Goal: Book appointment/travel/reservation

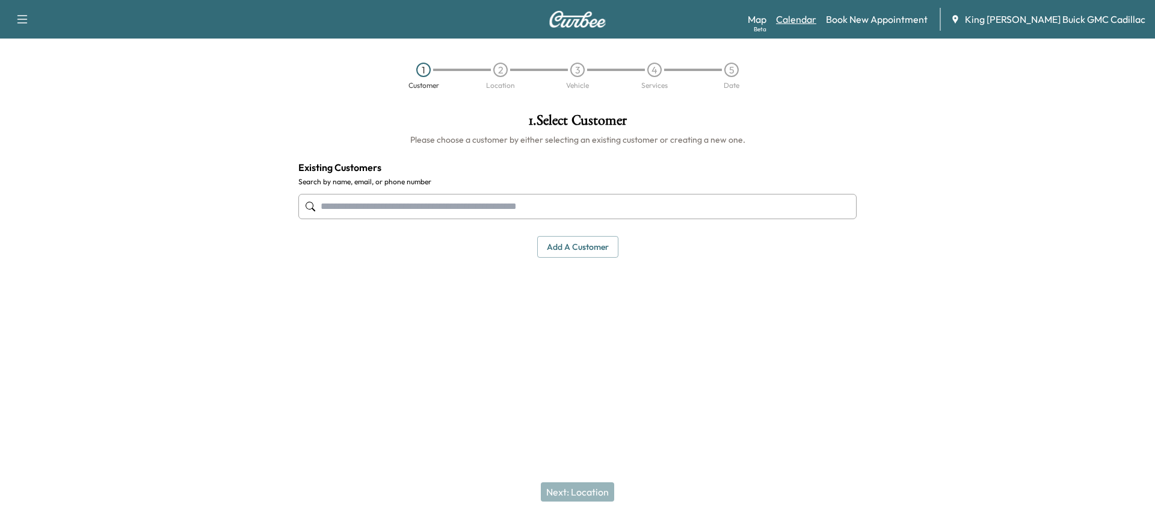
click at [814, 18] on link "Calendar" at bounding box center [796, 19] width 40 height 14
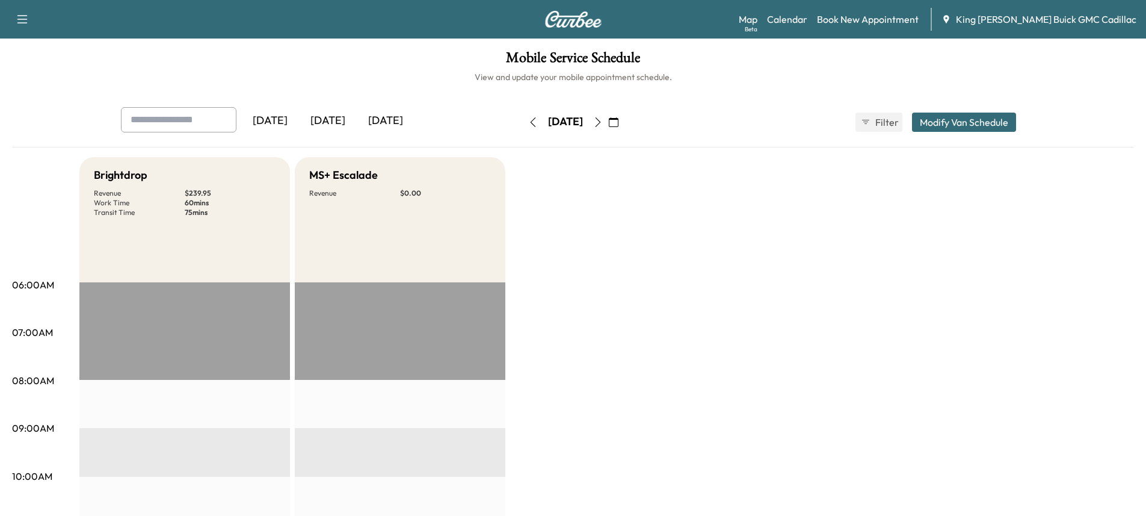
click at [603, 123] on icon "button" at bounding box center [598, 122] width 10 height 10
click at [619, 126] on icon "button" at bounding box center [614, 122] width 10 height 10
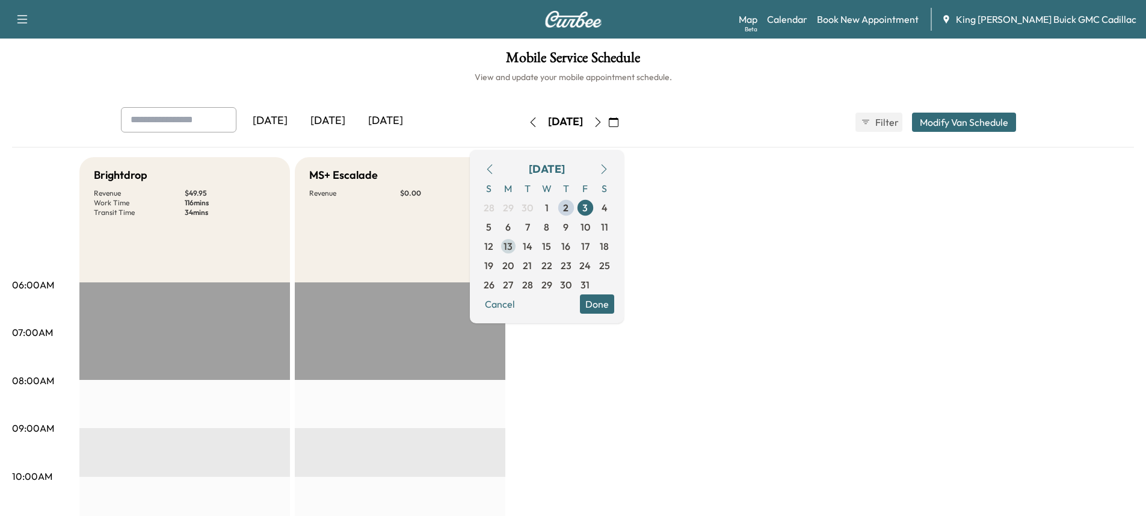
click at [518, 245] on span "13" at bounding box center [508, 245] width 19 height 19
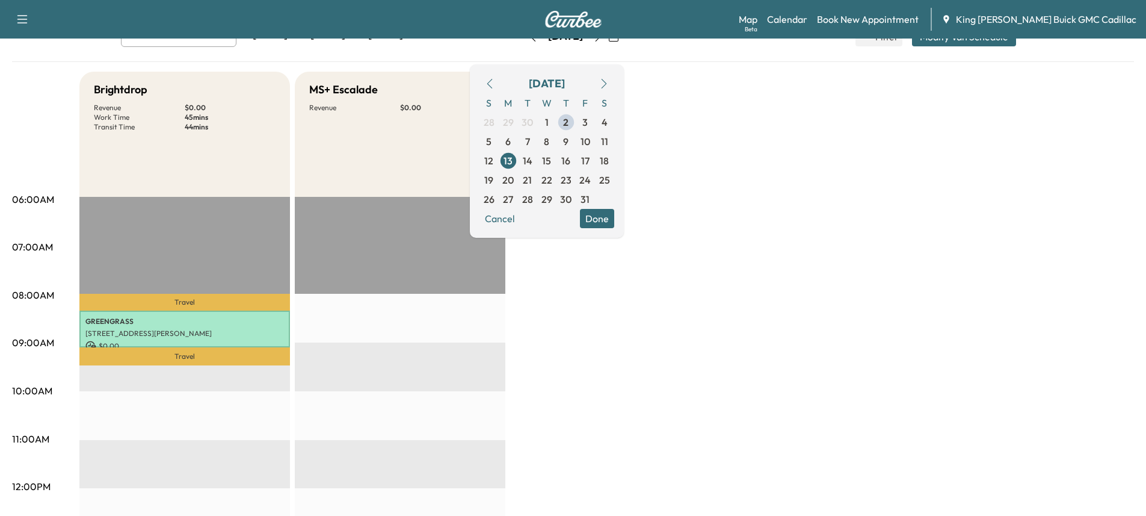
scroll to position [120, 0]
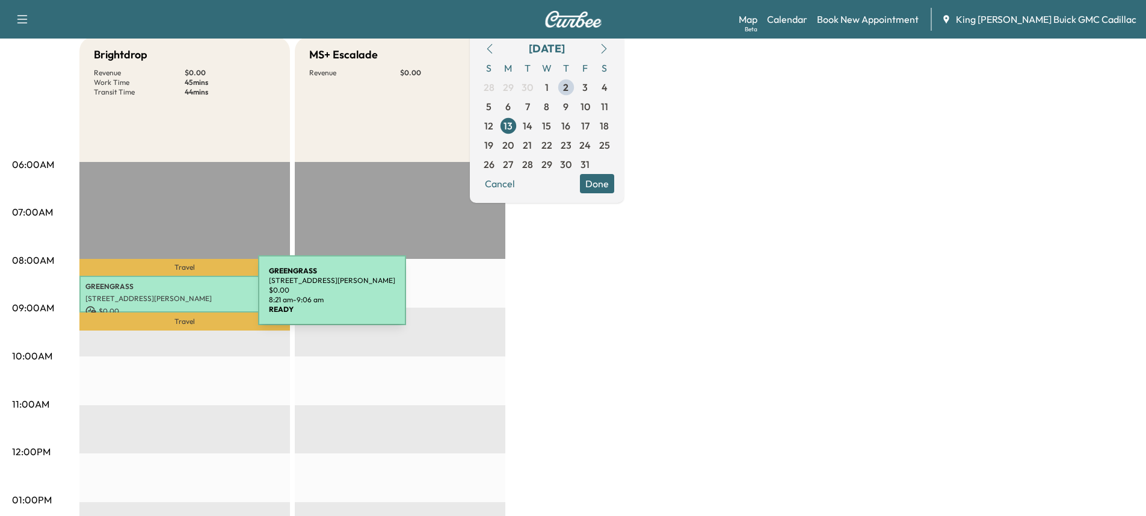
click at [168, 297] on p "[STREET_ADDRESS][PERSON_NAME]" at bounding box center [184, 299] width 199 height 10
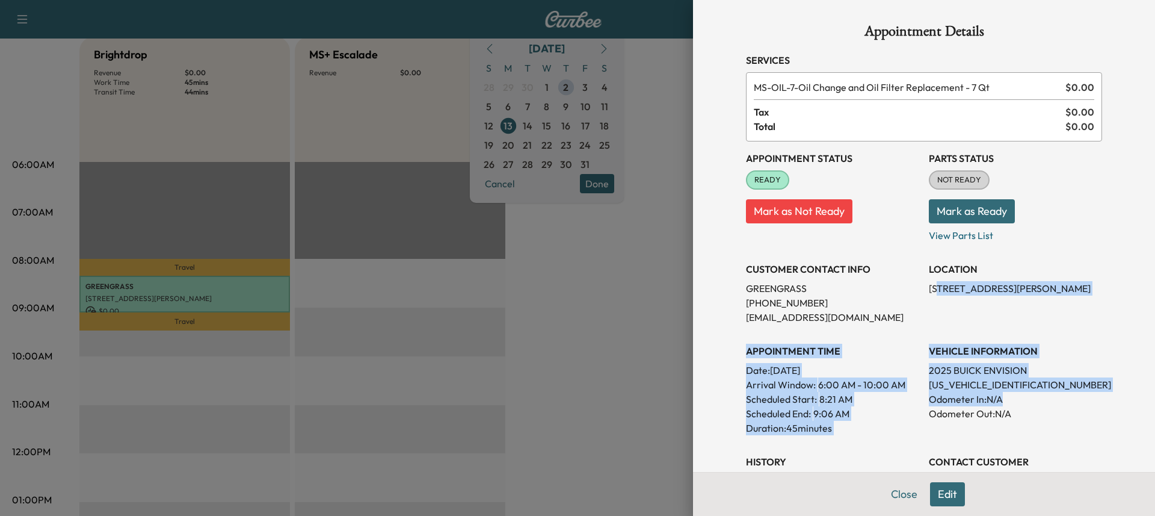
drag, startPoint x: 932, startPoint y: 294, endPoint x: 1033, endPoint y: 410, distance: 153.6
click at [1039, 404] on div "Appointment Status READY Mark as Not Ready Parts Status NOT READY Mark as Ready…" at bounding box center [924, 336] width 356 height 390
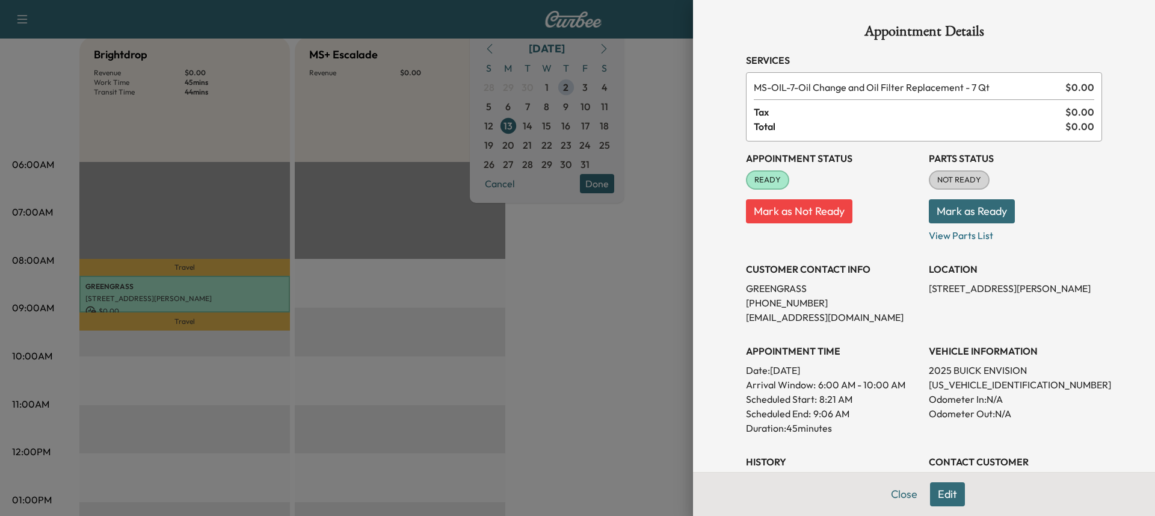
click at [1019, 419] on p "Odometer Out: N/A" at bounding box center [1015, 413] width 173 height 14
drag, startPoint x: 1007, startPoint y: 419, endPoint x: 956, endPoint y: 298, distance: 130.8
click at [953, 301] on div "Appointment Status READY Mark as Not Ready Parts Status NOT READY Mark as Ready…" at bounding box center [924, 336] width 356 height 390
click at [962, 295] on p "[STREET_ADDRESS][PERSON_NAME]" at bounding box center [1015, 288] width 173 height 14
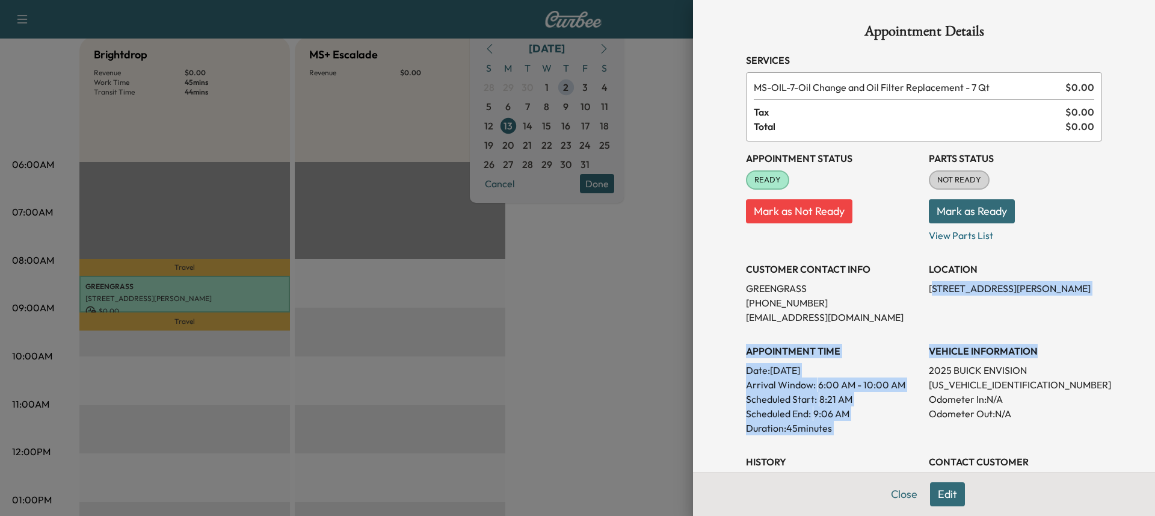
drag, startPoint x: 926, startPoint y: 288, endPoint x: 1096, endPoint y: 345, distance: 178.9
click at [1096, 345] on div "Appointment Details Services MS-OIL-7 - Oil Change and Oil Filter Replacement -…" at bounding box center [924, 348] width 385 height 697
click at [1036, 295] on p "[STREET_ADDRESS][PERSON_NAME]" at bounding box center [1015, 288] width 173 height 14
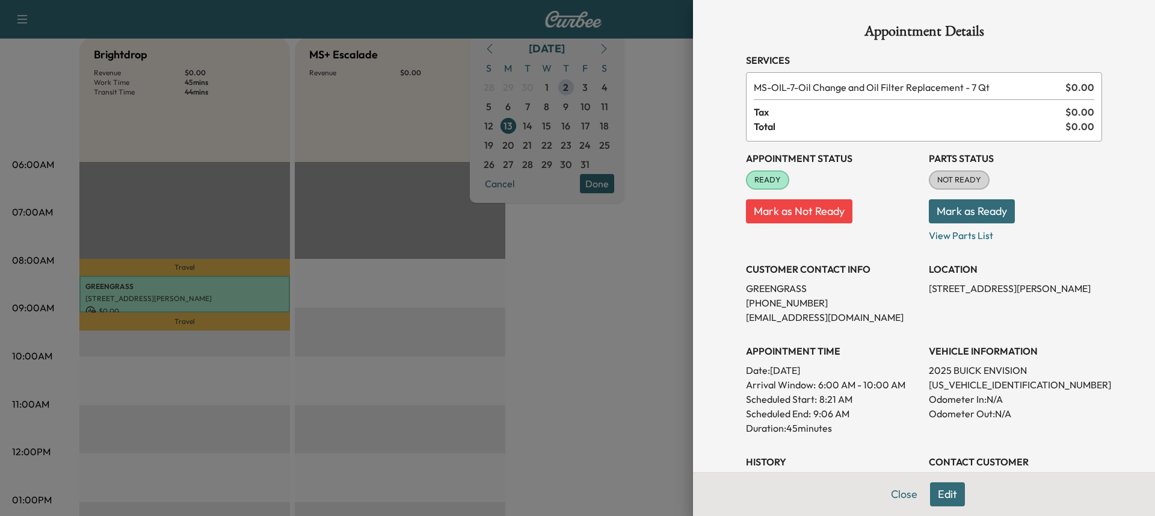
drag, startPoint x: 794, startPoint y: 296, endPoint x: 801, endPoint y: 304, distance: 10.7
click at [800, 304] on p "[PHONE_NUMBER]" at bounding box center [832, 302] width 173 height 14
click at [795, 303] on p "[PHONE_NUMBER]" at bounding box center [832, 302] width 173 height 14
drag, startPoint x: 767, startPoint y: 304, endPoint x: 724, endPoint y: 307, distance: 42.9
click at [732, 307] on div "Appointment Details Services MS-OIL-7 - Oil Change and Oil Filter Replacement -…" at bounding box center [924, 348] width 385 height 697
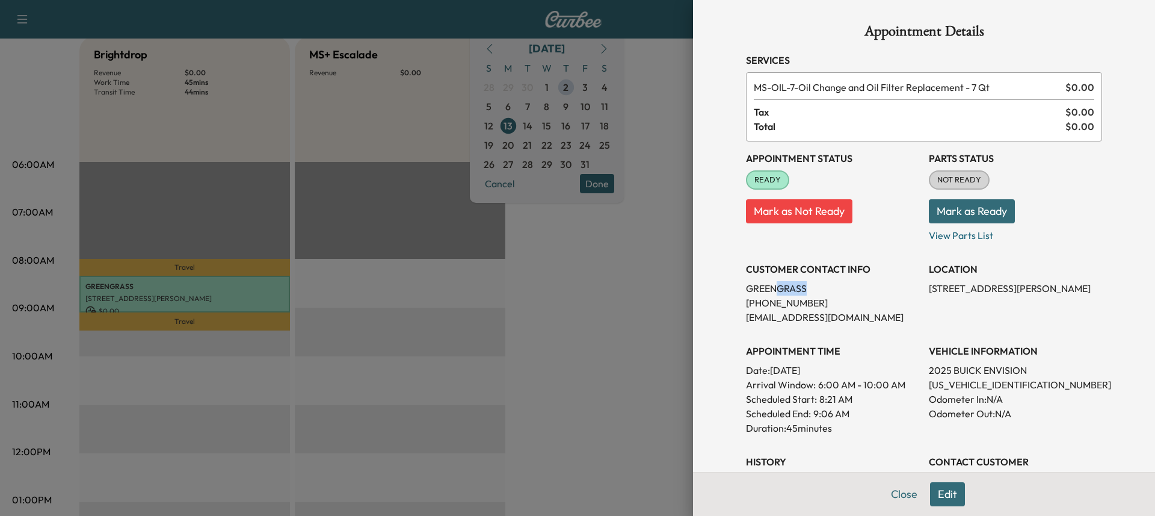
drag, startPoint x: 767, startPoint y: 285, endPoint x: 871, endPoint y: 293, distance: 104.4
click at [871, 292] on p "GREENGRASS" at bounding box center [832, 288] width 173 height 14
drag, startPoint x: 948, startPoint y: 277, endPoint x: 1060, endPoint y: 309, distance: 116.2
click at [1059, 309] on div "LOCATION [STREET_ADDRESS][PERSON_NAME]" at bounding box center [1015, 288] width 173 height 72
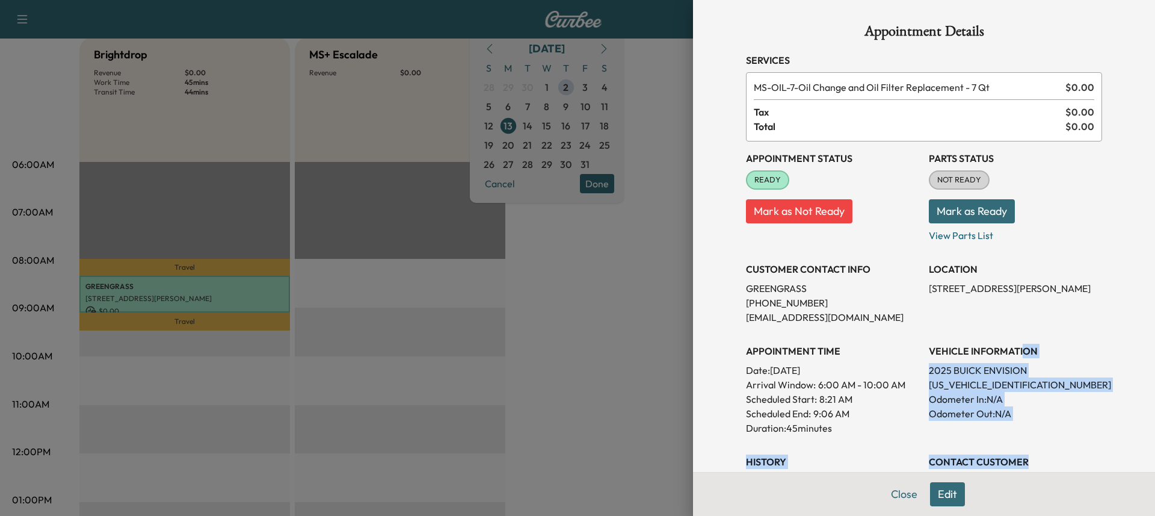
drag, startPoint x: 1016, startPoint y: 353, endPoint x: 1036, endPoint y: 451, distance: 100.7
click at [1036, 451] on div "Appointment Status READY Mark as Not Ready Parts Status NOT READY Mark as Ready…" at bounding box center [924, 336] width 356 height 390
click at [1014, 421] on div "VEHICLE INFORMATION 2025 BUICK ENVISION [US_VEHICLE_IDENTIFICATION_NUMBER] Odom…" at bounding box center [1015, 384] width 173 height 101
drag, startPoint x: 829, startPoint y: 437, endPoint x: 753, endPoint y: 277, distance: 176.9
click at [746, 280] on div "Appointment Status READY Mark as Not Ready Parts Status NOT READY Mark as Ready…" at bounding box center [924, 336] width 356 height 390
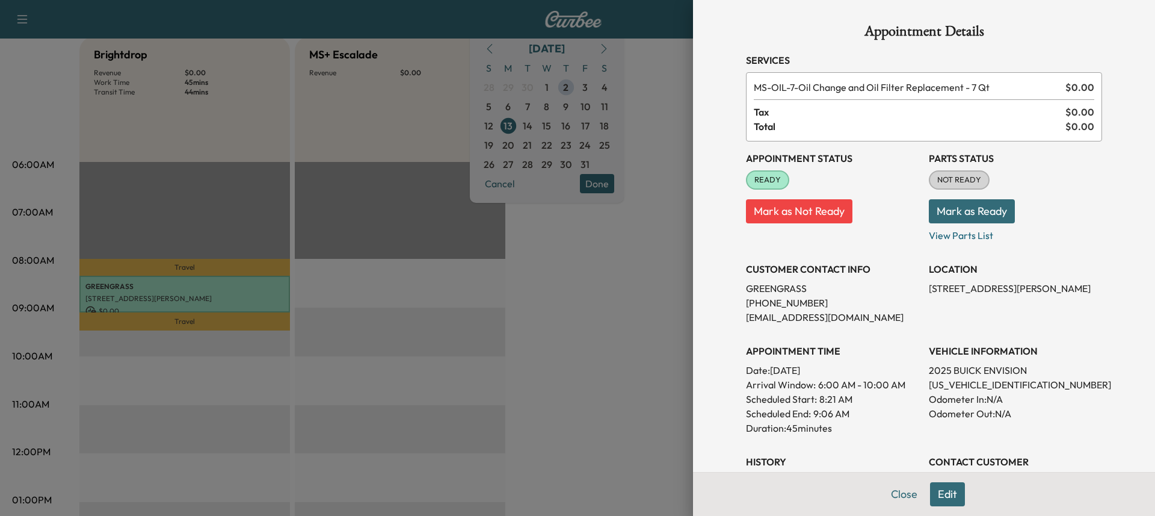
click at [824, 274] on h3 "CUSTOMER CONTACT INFO" at bounding box center [832, 269] width 173 height 14
click at [661, 85] on div at bounding box center [577, 258] width 1155 height 516
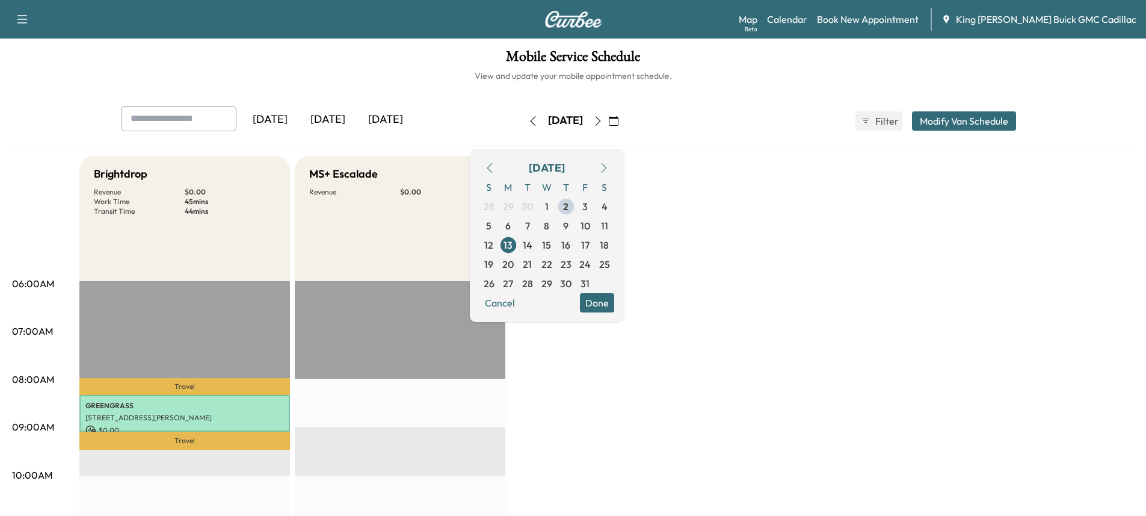
scroll to position [0, 0]
click at [377, 123] on div "[DATE]" at bounding box center [386, 121] width 58 height 28
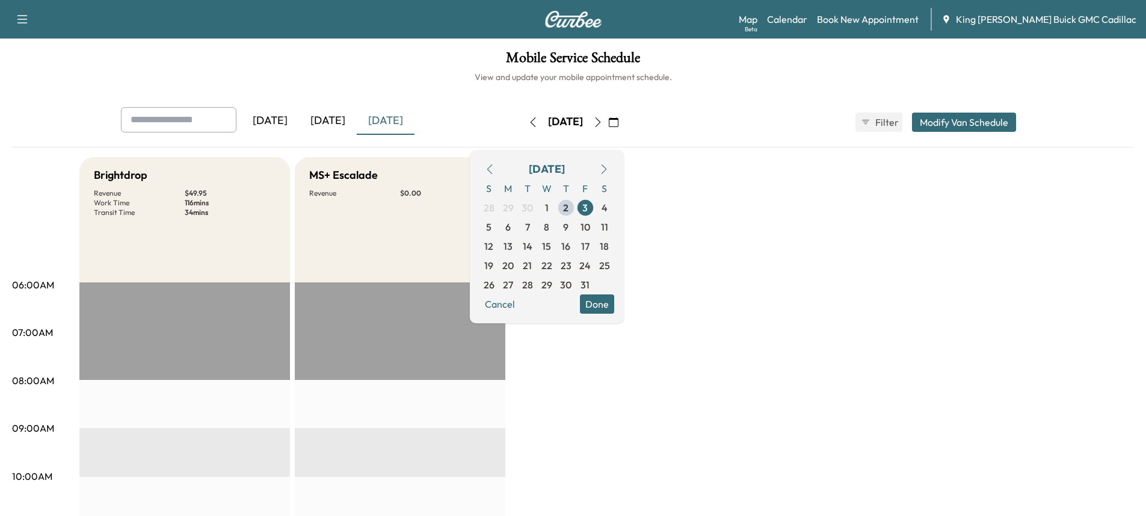
drag, startPoint x: 108, startPoint y: 215, endPoint x: 114, endPoint y: 224, distance: 11.0
click at [110, 215] on p "Transit Time" at bounding box center [139, 213] width 91 height 10
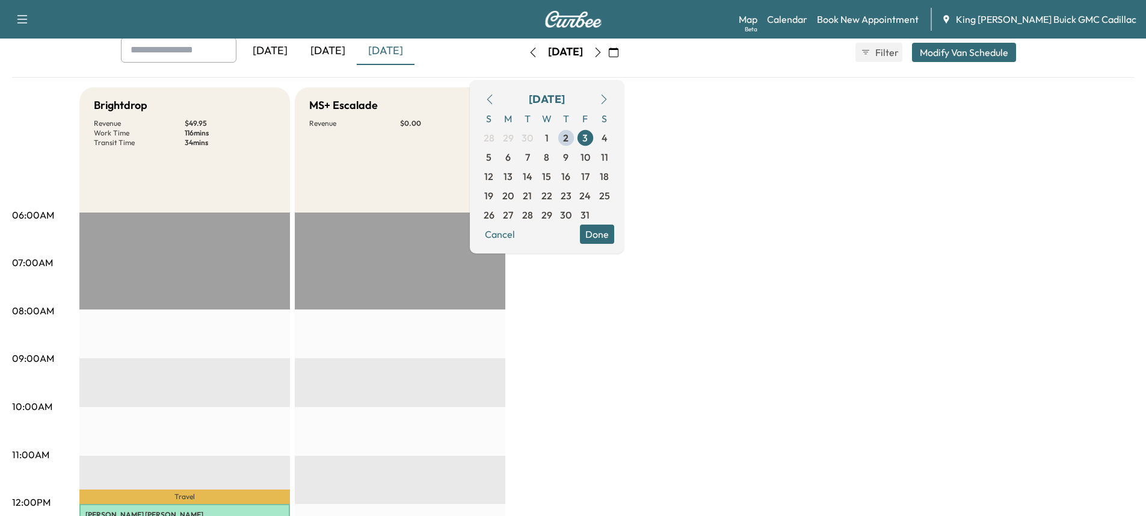
scroll to position [241, 0]
